Goal: Navigation & Orientation: Find specific page/section

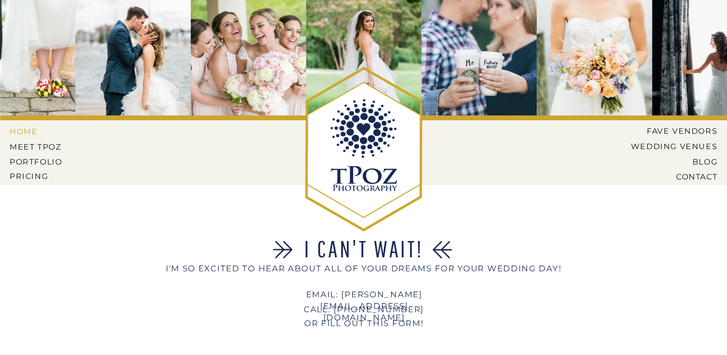
click at [29, 132] on nav "HOME" at bounding box center [31, 131] width 43 height 9
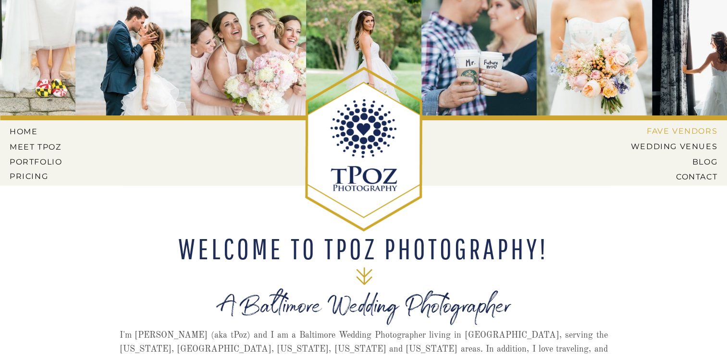
click at [680, 133] on nav "Fave Vendors" at bounding box center [678, 130] width 79 height 9
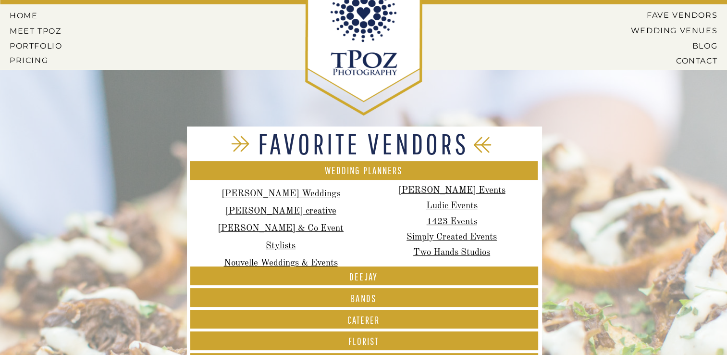
scroll to position [144, 0]
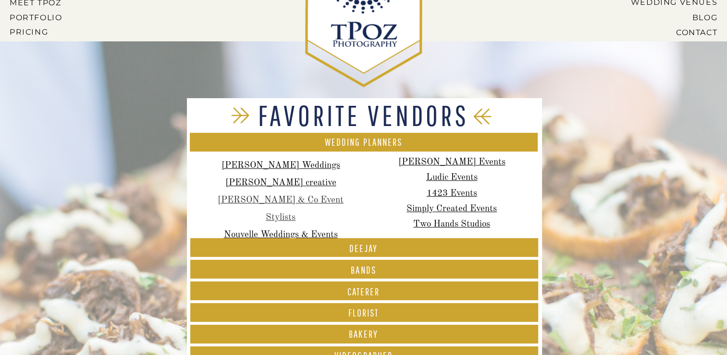
click at [249, 199] on link "Moore & Co Event Stylists" at bounding box center [281, 209] width 126 height 26
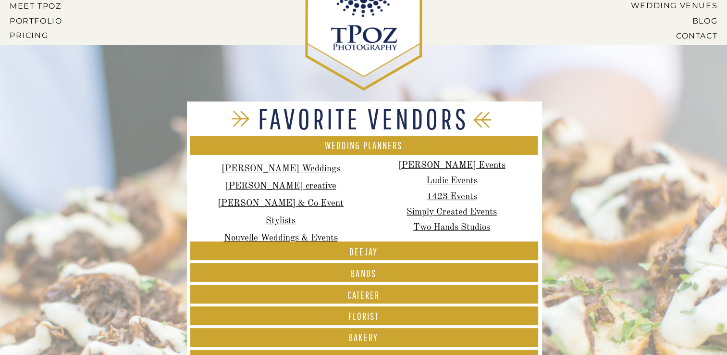
scroll to position [0, 0]
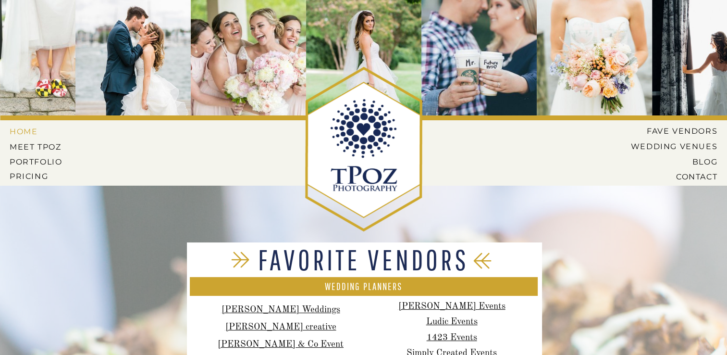
click at [25, 131] on nav "HOME" at bounding box center [31, 131] width 43 height 9
